Goal: Task Accomplishment & Management: Manage account settings

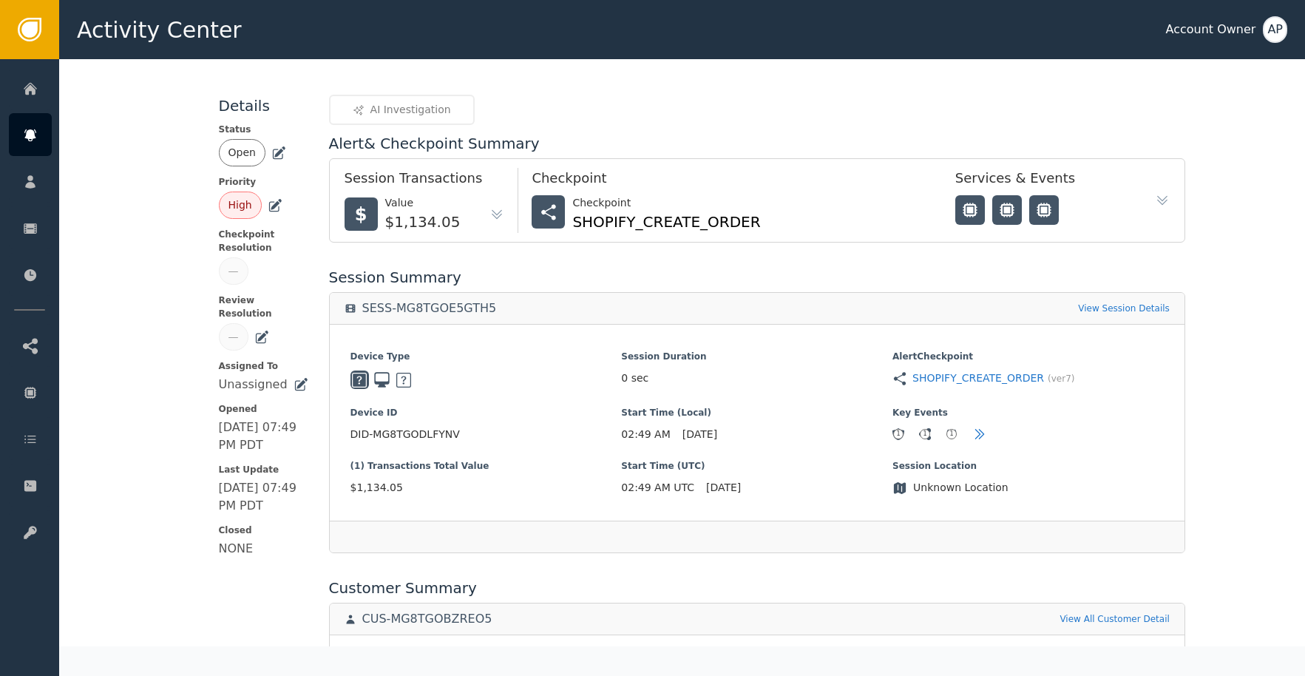
scroll to position [250, 0]
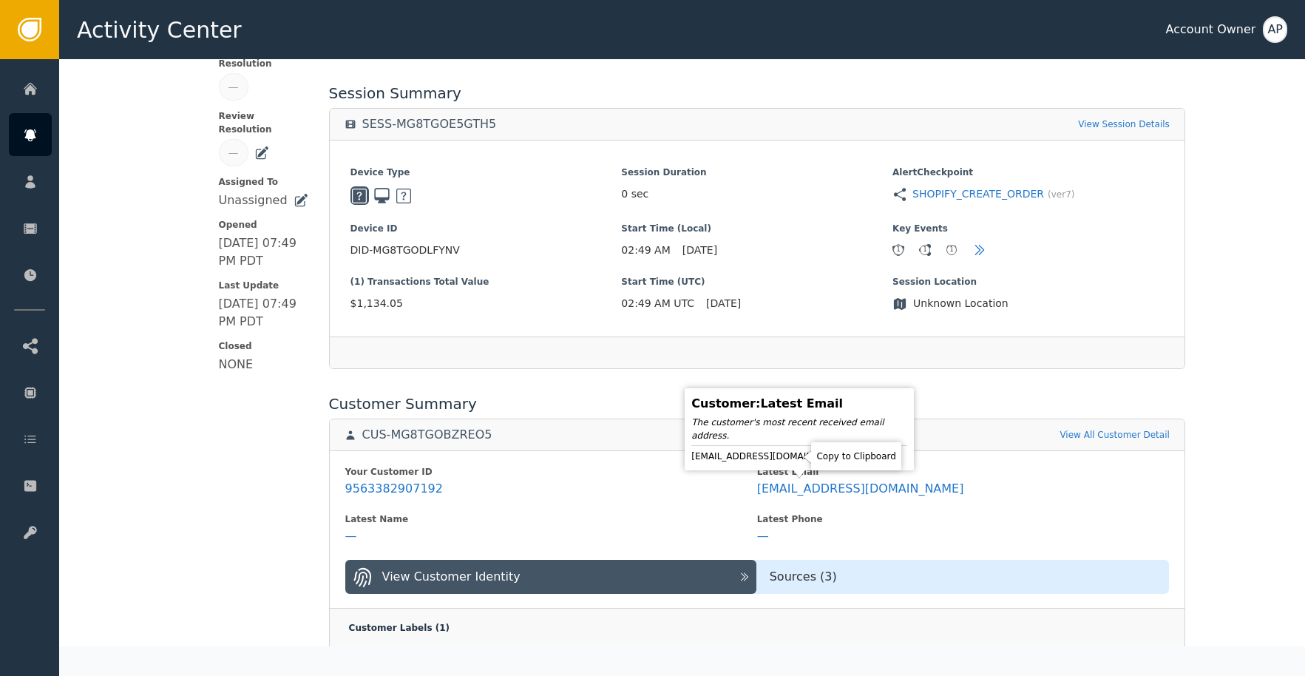
drag, startPoint x: 792, startPoint y: 455, endPoint x: 786, endPoint y: 410, distance: 44.8
click at [852, 455] on icon at bounding box center [859, 456] width 15 height 15
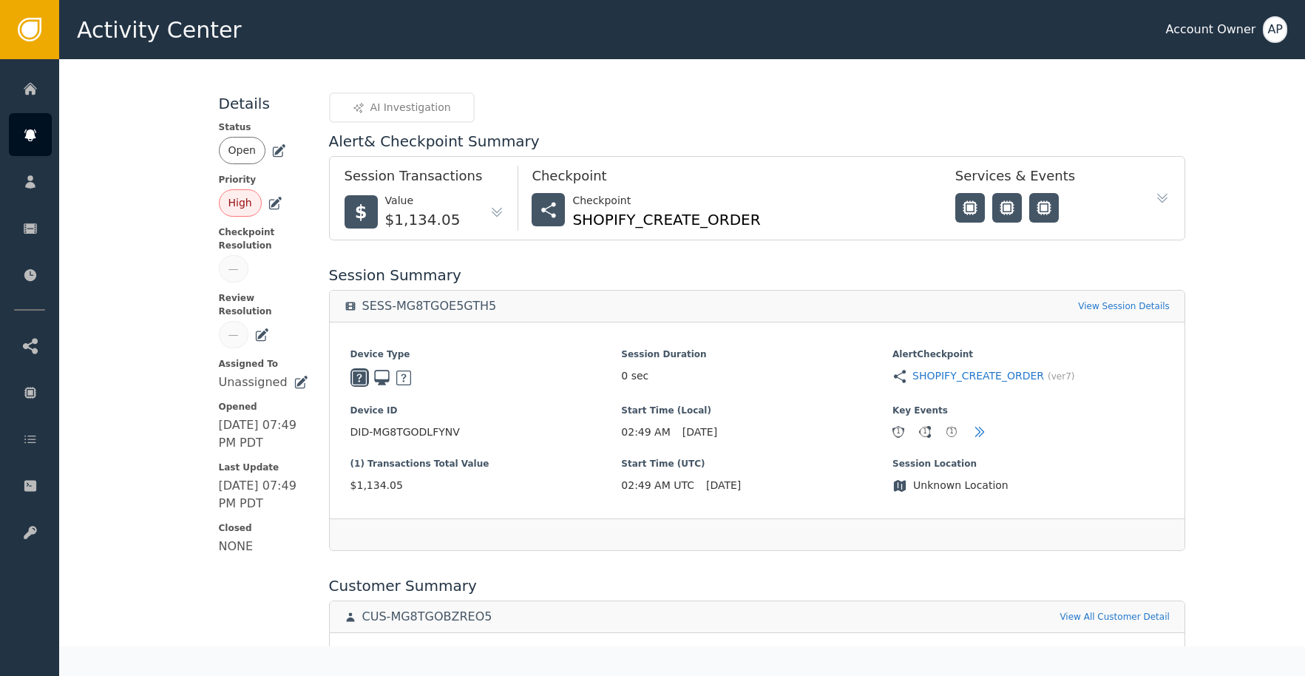
scroll to position [0, 0]
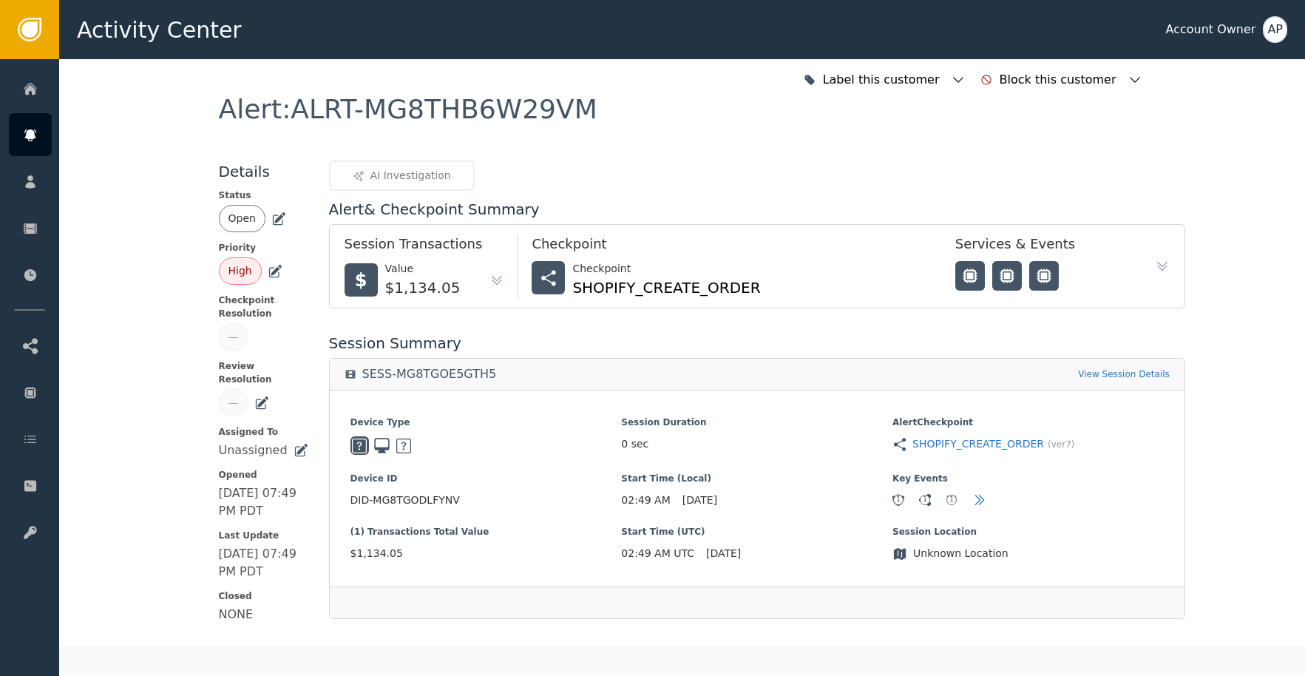
drag, startPoint x: 269, startPoint y: 221, endPoint x: 293, endPoint y: 245, distance: 34.0
click at [274, 222] on icon at bounding box center [279, 217] width 10 height 10
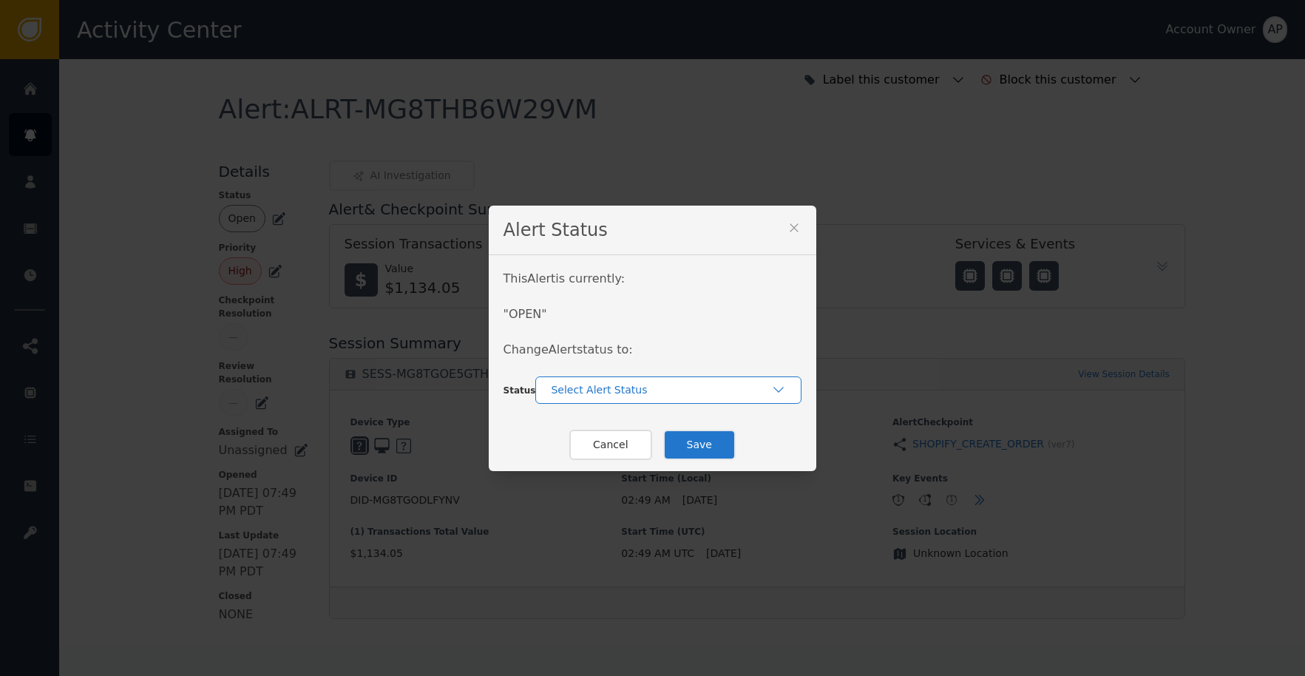
drag, startPoint x: 617, startPoint y: 385, endPoint x: 627, endPoint y: 388, distance: 10.8
click at [617, 385] on div "Select Alert Status" at bounding box center [661, 390] width 220 height 16
click at [661, 454] on div "Closed" at bounding box center [668, 452] width 237 height 16
click at [696, 445] on button "Save" at bounding box center [699, 445] width 72 height 30
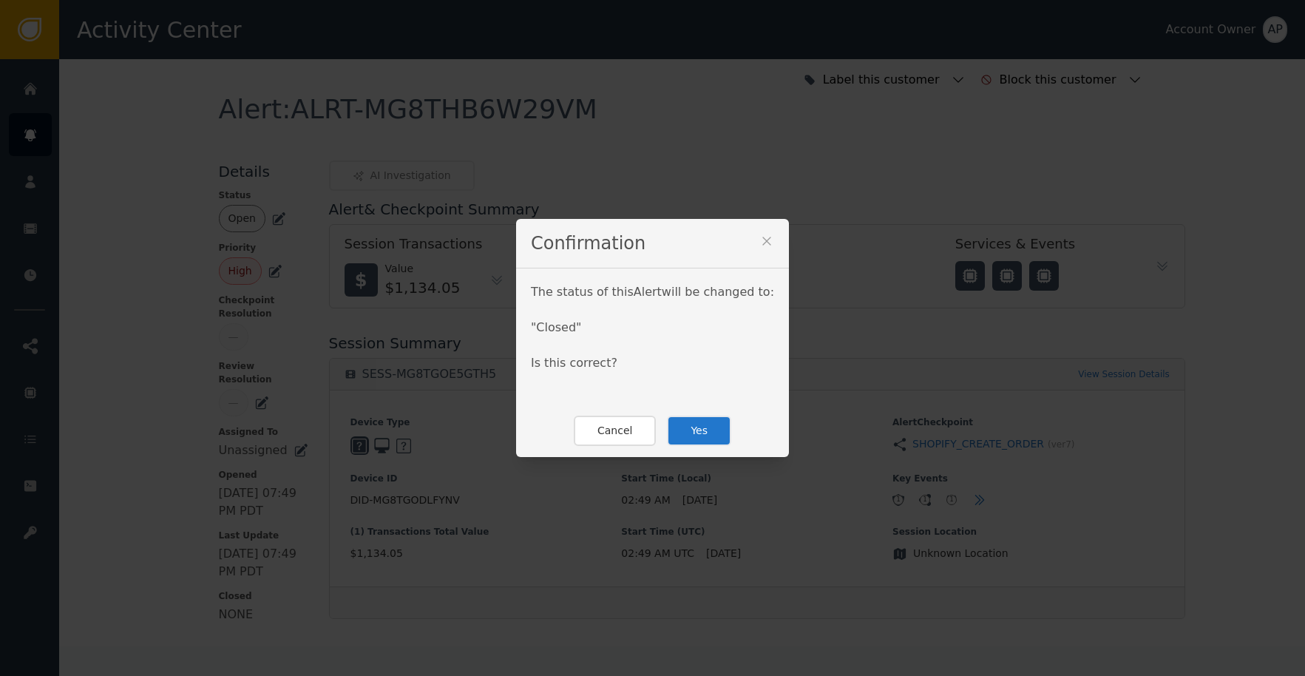
click at [708, 438] on button "Yes" at bounding box center [699, 431] width 64 height 30
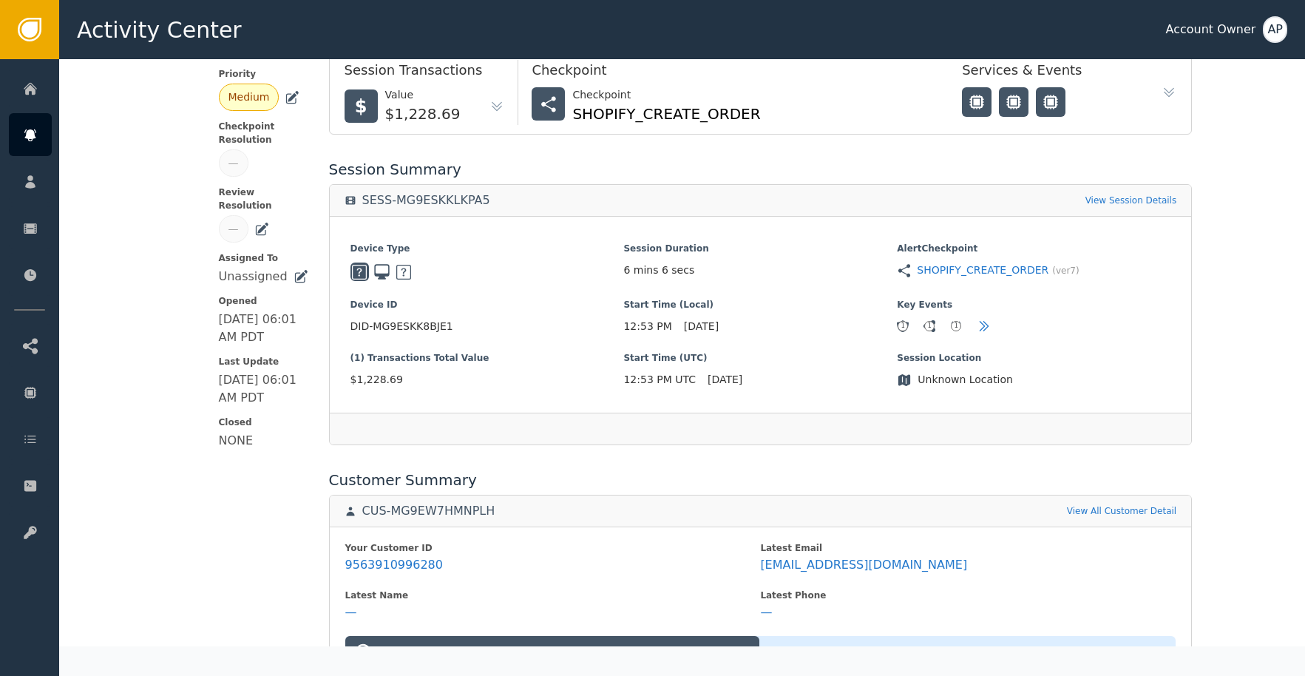
scroll to position [290, 0]
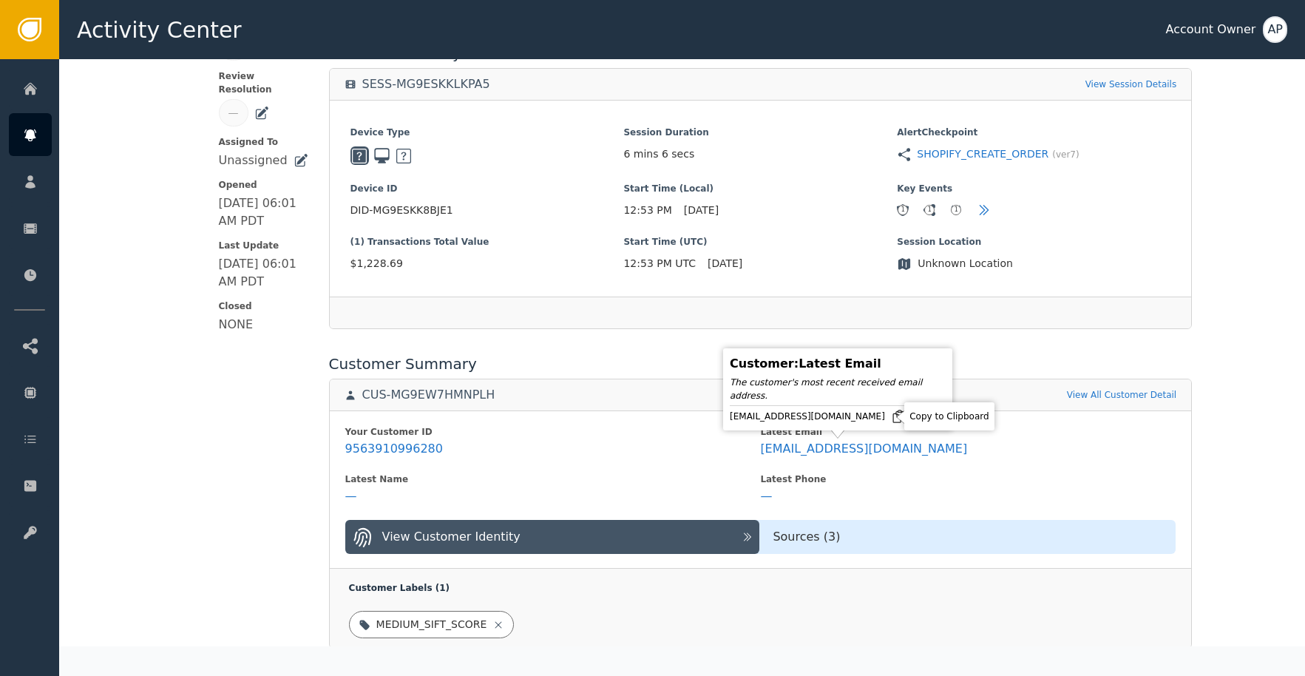
click at [891, 417] on icon at bounding box center [898, 416] width 15 height 15
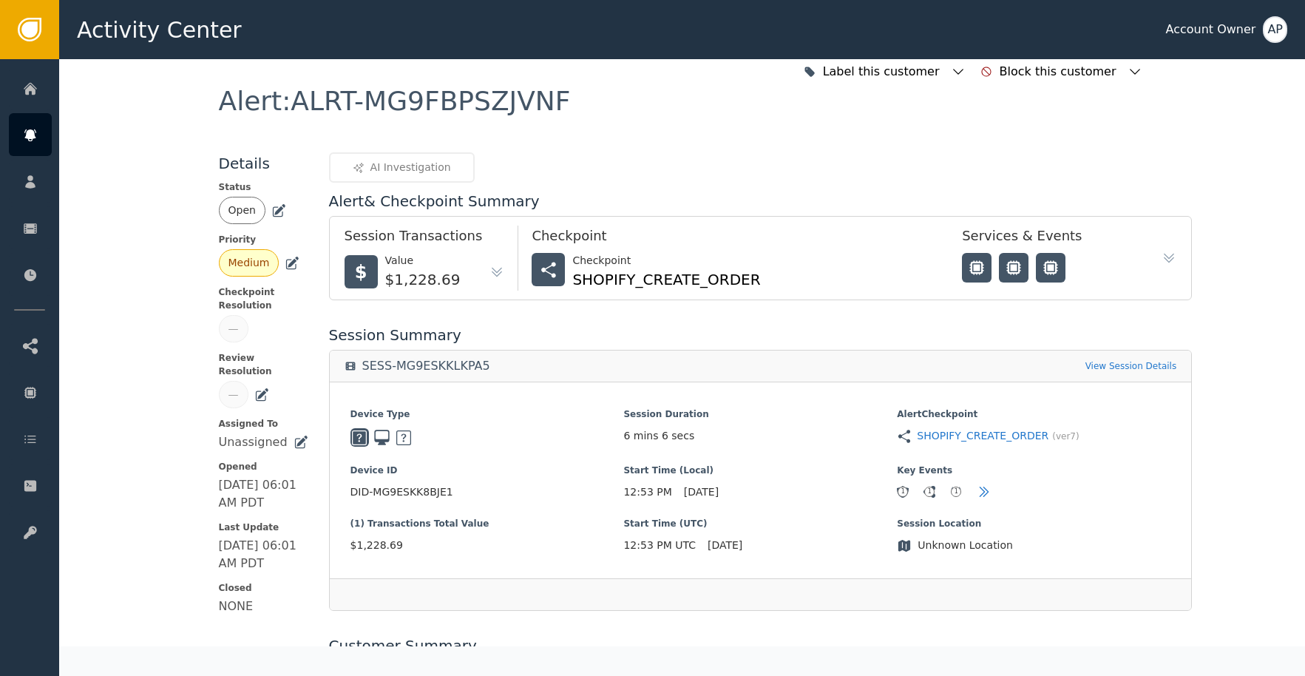
scroll to position [0, 0]
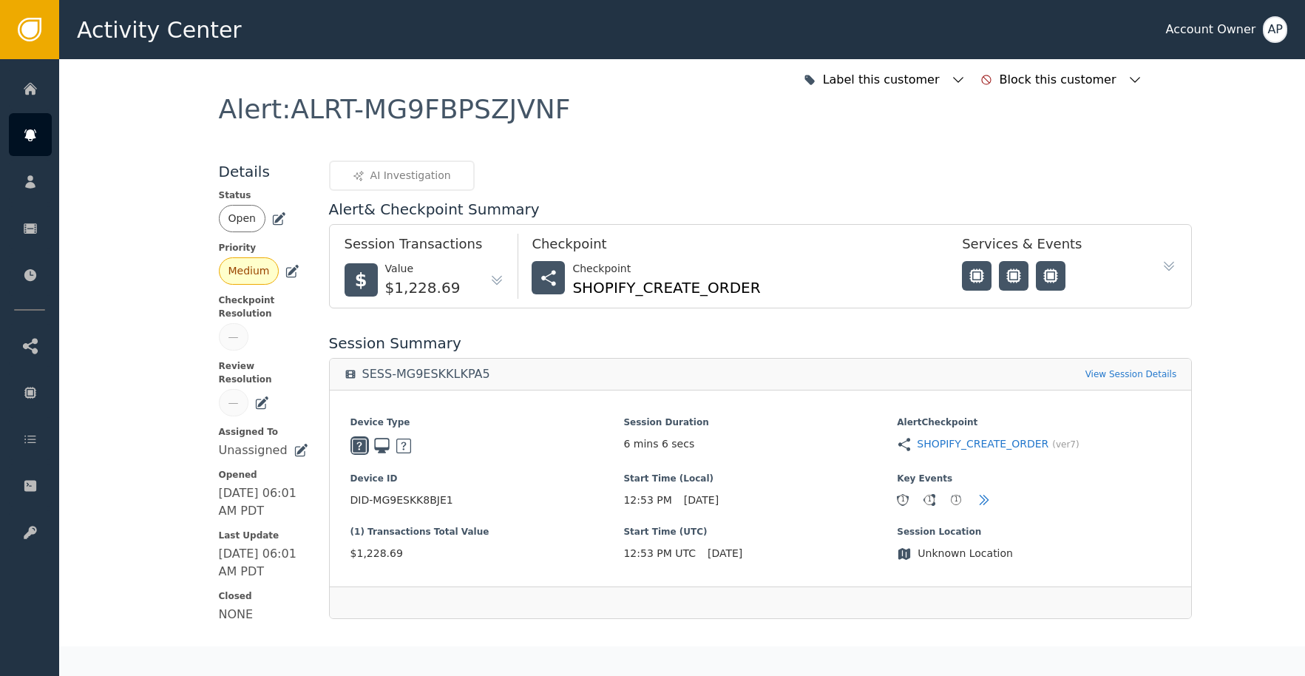
drag, startPoint x: 271, startPoint y: 219, endPoint x: 340, endPoint y: 244, distance: 73.2
click at [274, 219] on icon at bounding box center [279, 217] width 10 height 10
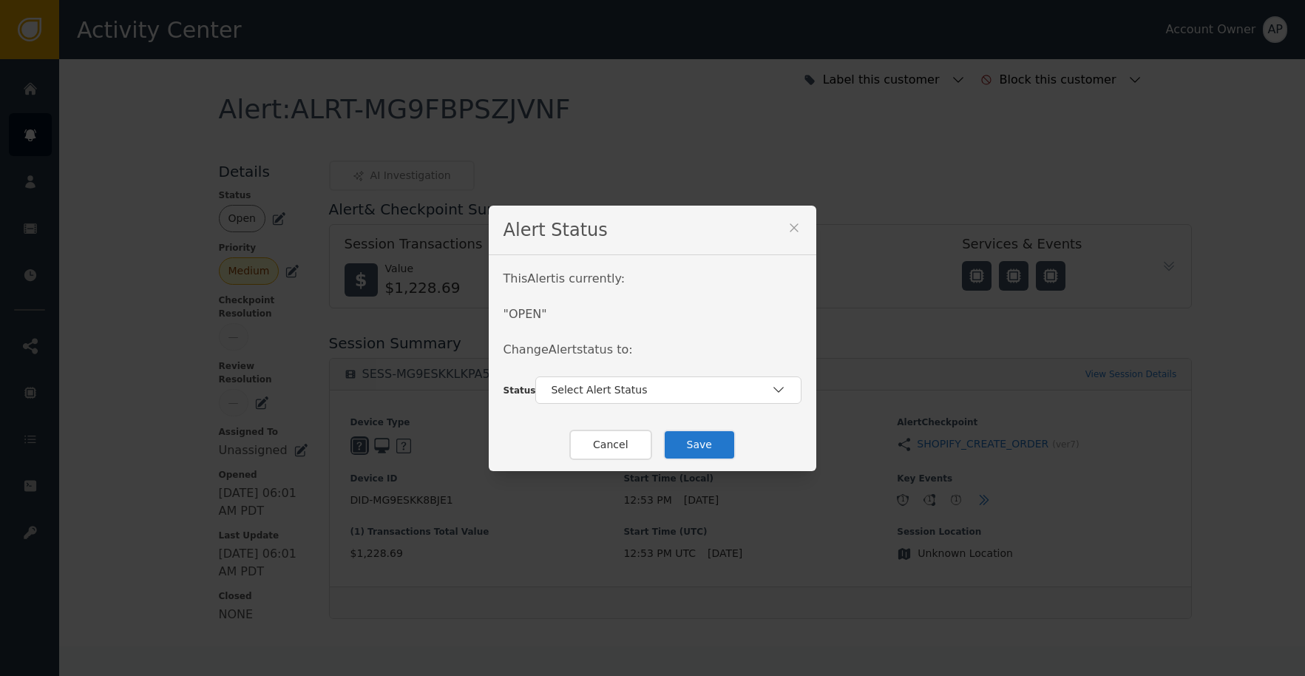
drag, startPoint x: 605, startPoint y: 387, endPoint x: 625, endPoint y: 403, distance: 25.7
click at [606, 388] on div "Select Alert Status" at bounding box center [661, 390] width 220 height 16
click at [656, 443] on div "Closed" at bounding box center [668, 451] width 266 height 28
click at [676, 447] on button "Save" at bounding box center [699, 445] width 72 height 30
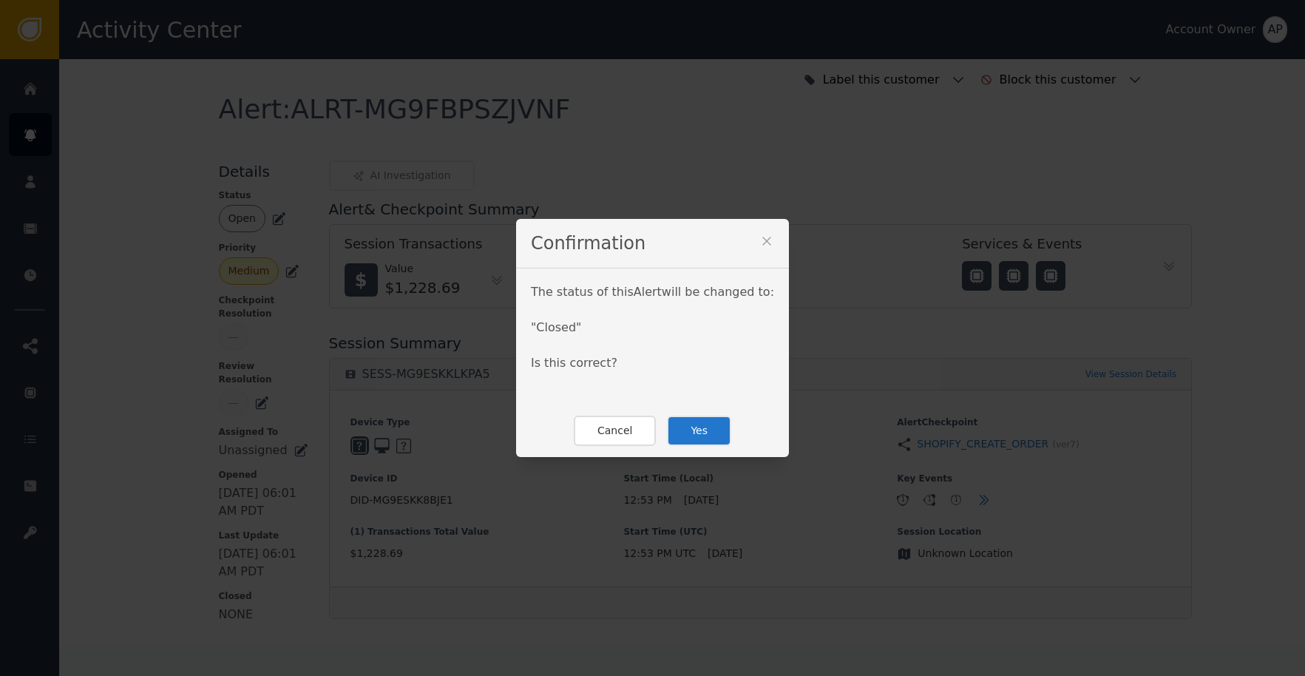
drag, startPoint x: 691, startPoint y: 436, endPoint x: 708, endPoint y: 434, distance: 16.4
click at [693, 437] on button "Yes" at bounding box center [699, 431] width 64 height 30
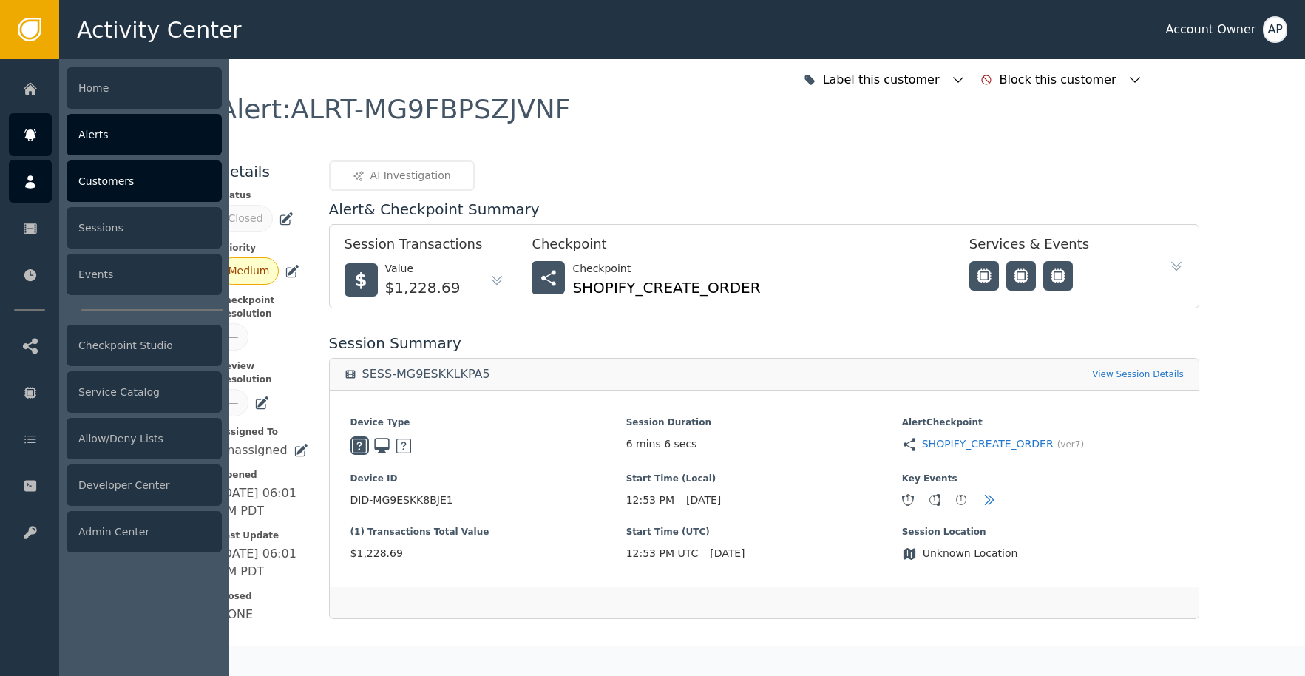
click at [50, 188] on div at bounding box center [30, 181] width 43 height 43
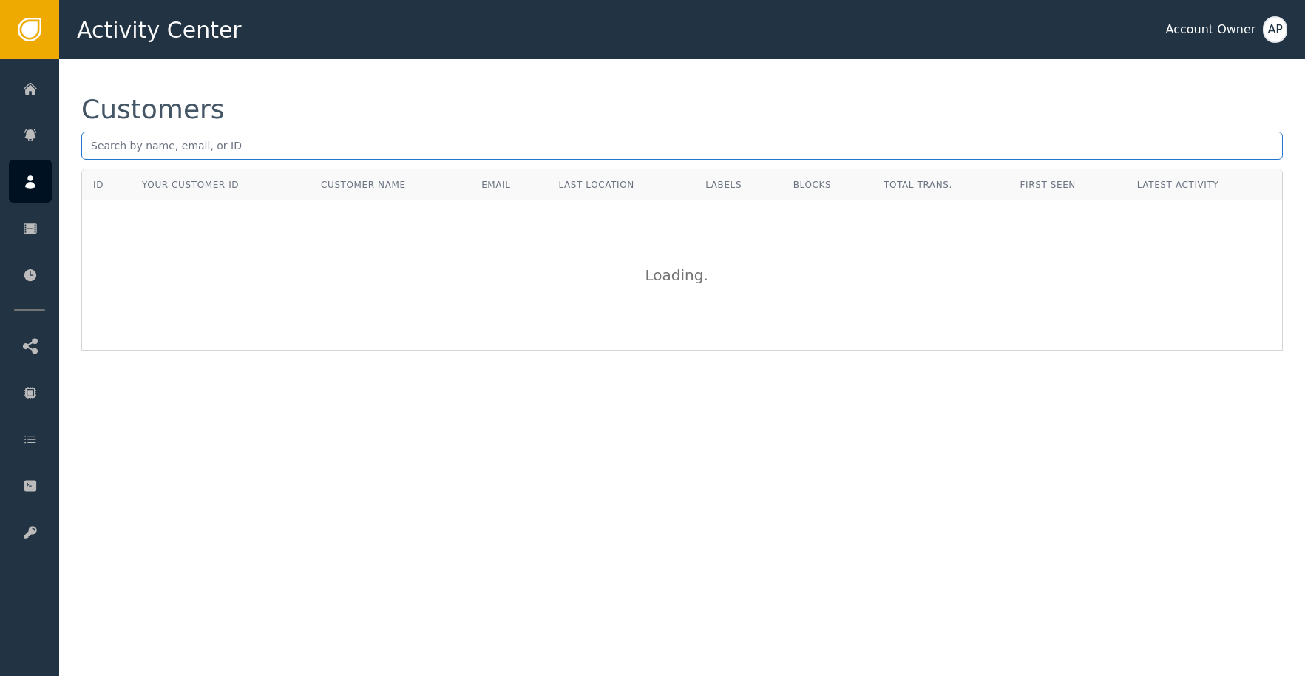
drag, startPoint x: 165, startPoint y: 159, endPoint x: 194, endPoint y: 157, distance: 29.6
click at [183, 159] on input "text" at bounding box center [681, 146] width 1201 height 28
paste input "[EMAIL_ADDRESS][DOMAIN_NAME]"
type input "[EMAIL_ADDRESS][DOMAIN_NAME]"
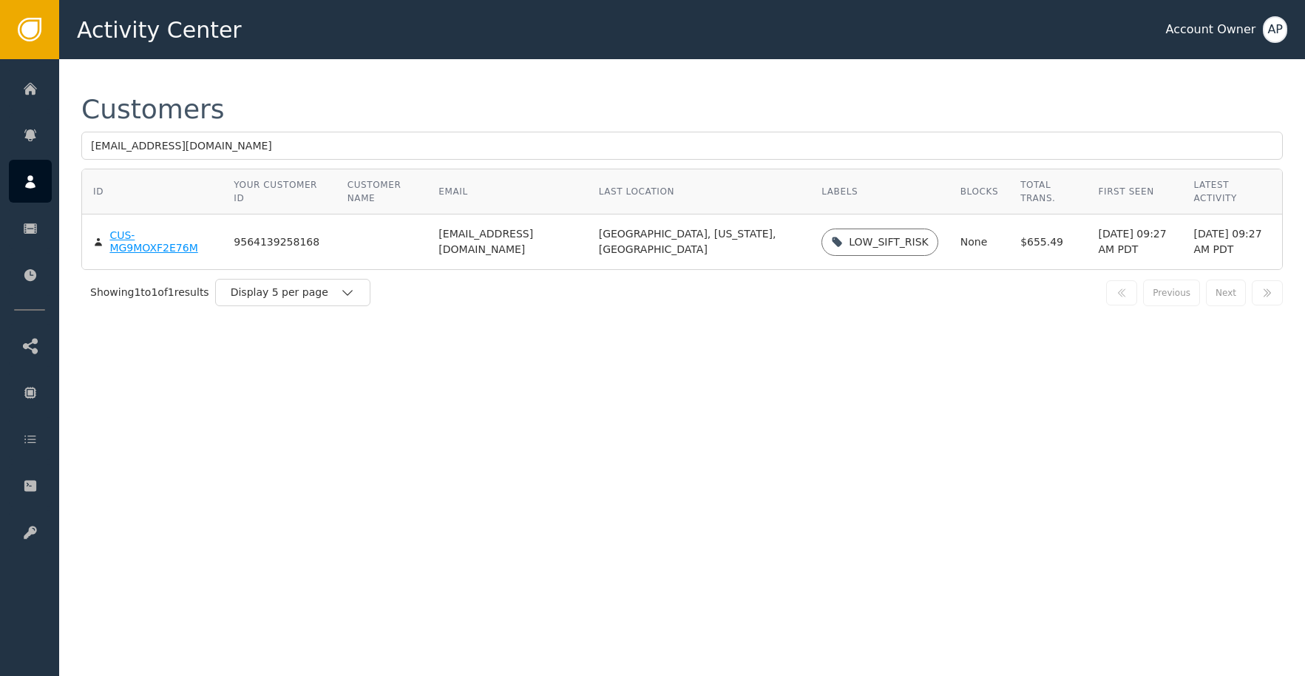
click at [182, 59] on body "Activity Center Account Owner AP Home Alerts Customers Sessions Events Checkpoi…" at bounding box center [652, 29] width 1305 height 59
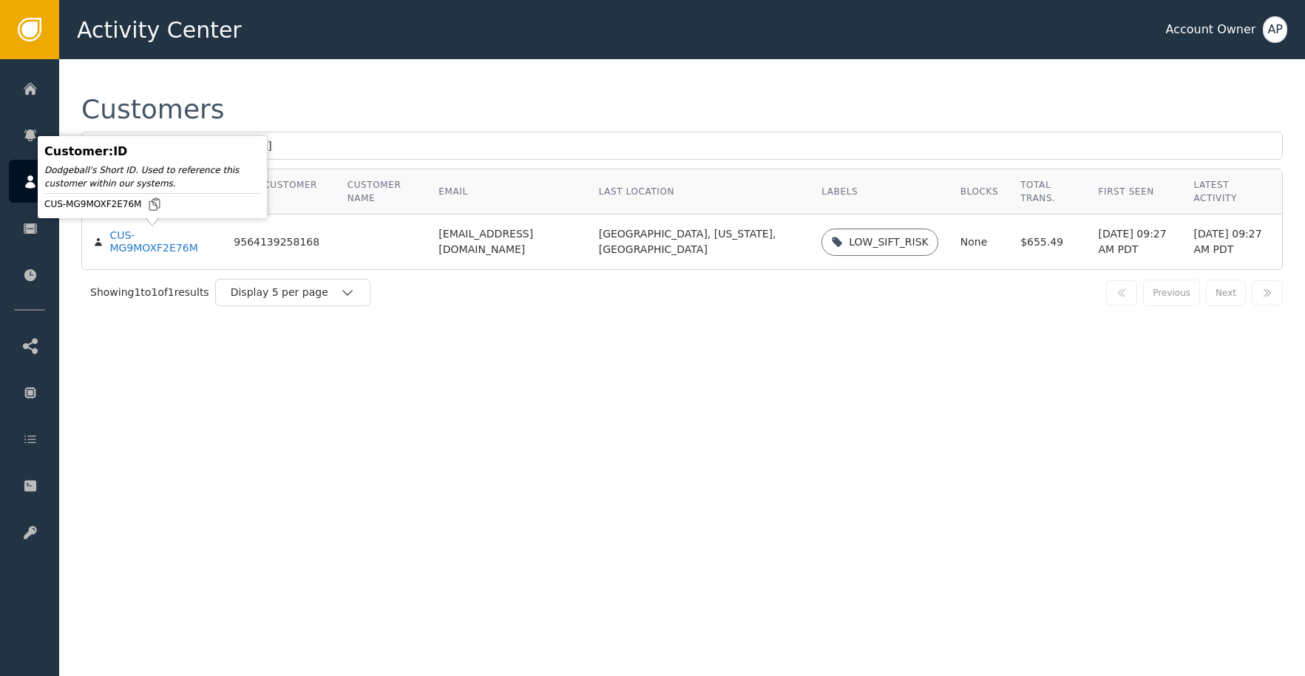
click at [180, 248] on div "CUS-MG9MOXF2E76M" at bounding box center [160, 242] width 102 height 26
